Goal: Navigation & Orientation: Find specific page/section

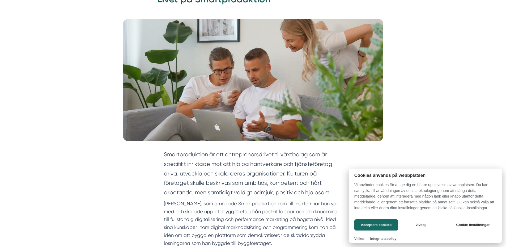
scroll to position [133, 0]
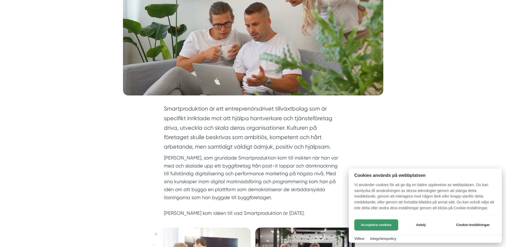
click at [366, 225] on button "Acceptera cookies" at bounding box center [377, 224] width 44 height 11
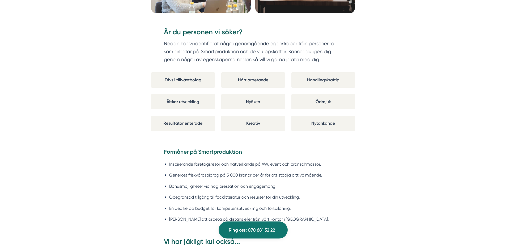
scroll to position [505, 0]
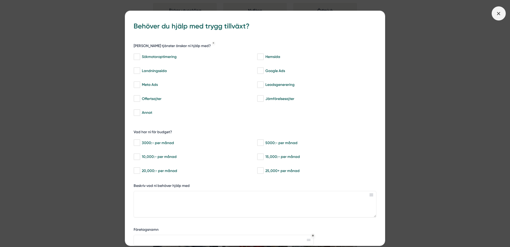
click at [499, 12] on icon at bounding box center [499, 14] width 6 height 6
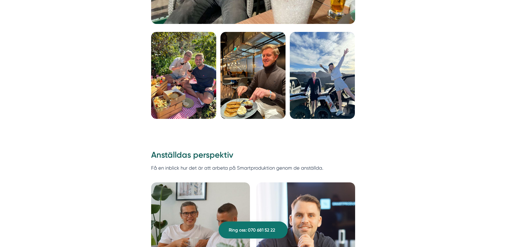
scroll to position [1436, 0]
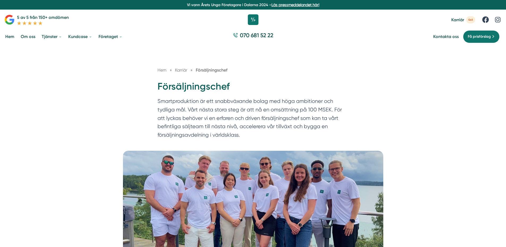
click at [25, 36] on link "Om oss" at bounding box center [28, 37] width 17 height 14
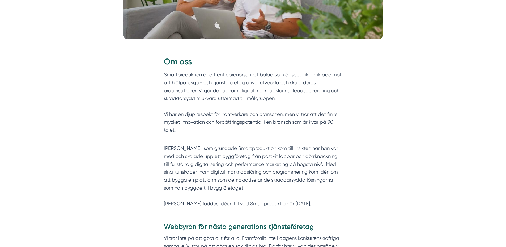
scroll to position [213, 0]
